Goal: Information Seeking & Learning: Learn about a topic

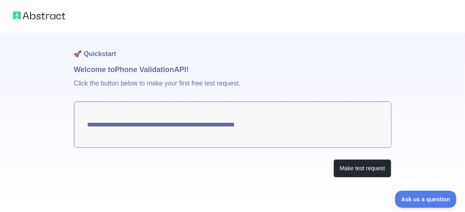
click at [148, 127] on textarea "**********" at bounding box center [233, 124] width 318 height 46
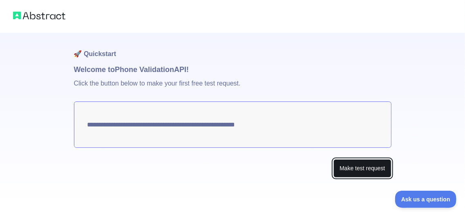
click at [348, 172] on button "Make test request" at bounding box center [363, 168] width 58 height 18
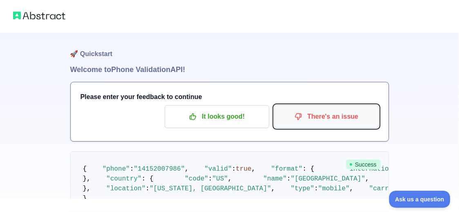
click at [335, 119] on p "There's an issue" at bounding box center [327, 117] width 92 height 14
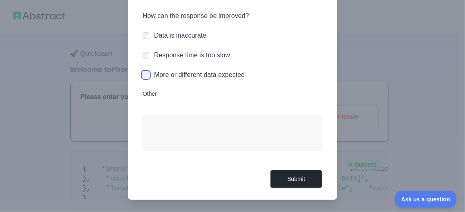
scroll to position [43, 0]
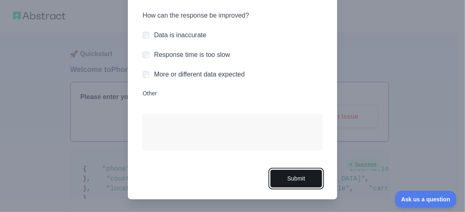
click at [297, 179] on button "Submit" at bounding box center [296, 178] width 52 height 18
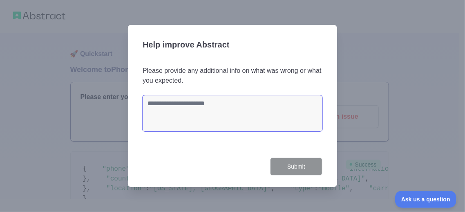
click at [224, 106] on textarea at bounding box center [233, 113] width 180 height 36
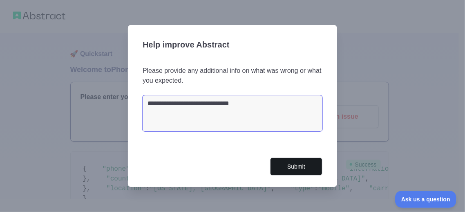
type textarea "**********"
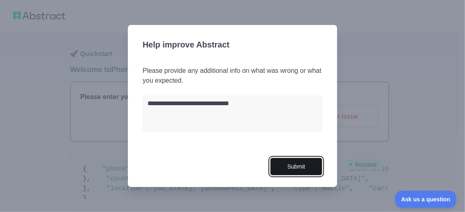
click at [303, 170] on button "Submit" at bounding box center [296, 166] width 52 height 18
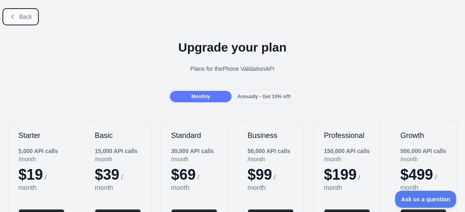
click at [18, 16] on button "Back" at bounding box center [20, 17] width 33 height 14
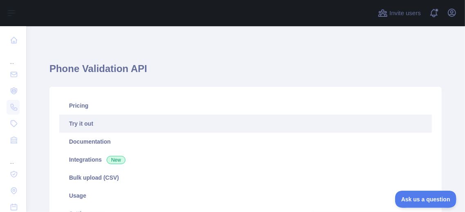
click at [93, 124] on link "Try it out" at bounding box center [245, 124] width 373 height 18
click at [86, 123] on link "Try it out" at bounding box center [245, 124] width 373 height 18
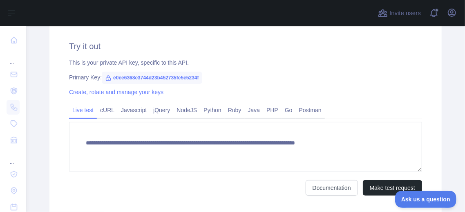
scroll to position [245, 0]
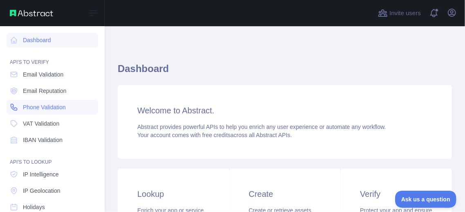
click at [43, 106] on span "Phone Validation" at bounding box center [44, 107] width 43 height 8
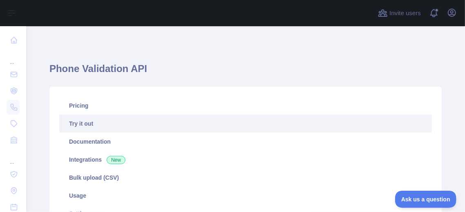
click at [79, 126] on link "Try it out" at bounding box center [245, 124] width 373 height 18
click at [82, 125] on link "Try it out" at bounding box center [245, 124] width 373 height 18
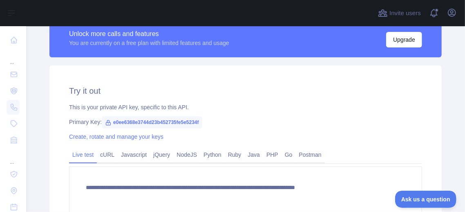
scroll to position [245, 0]
